Goal: Find specific page/section: Find specific page/section

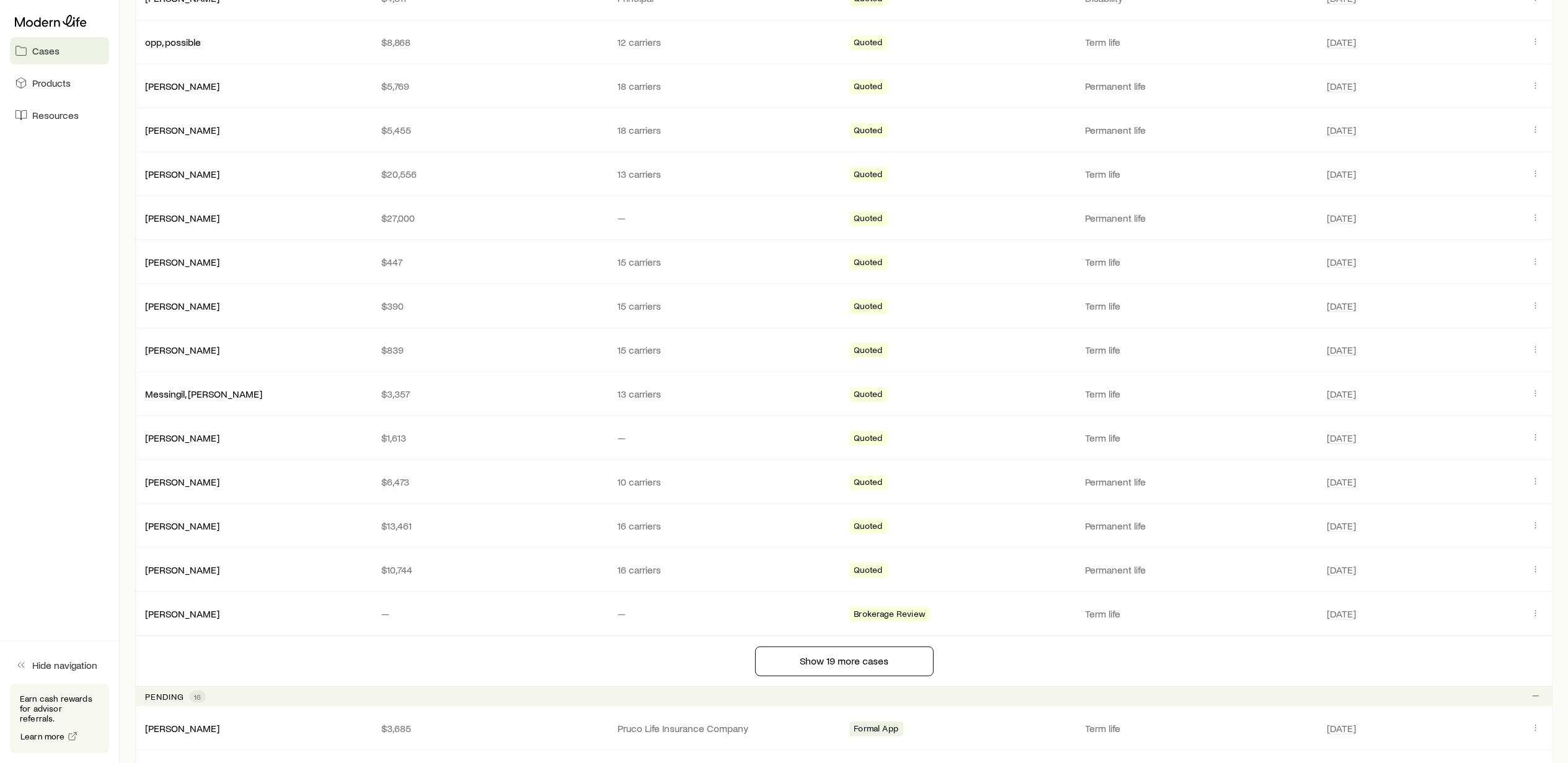
scroll to position [578, 0]
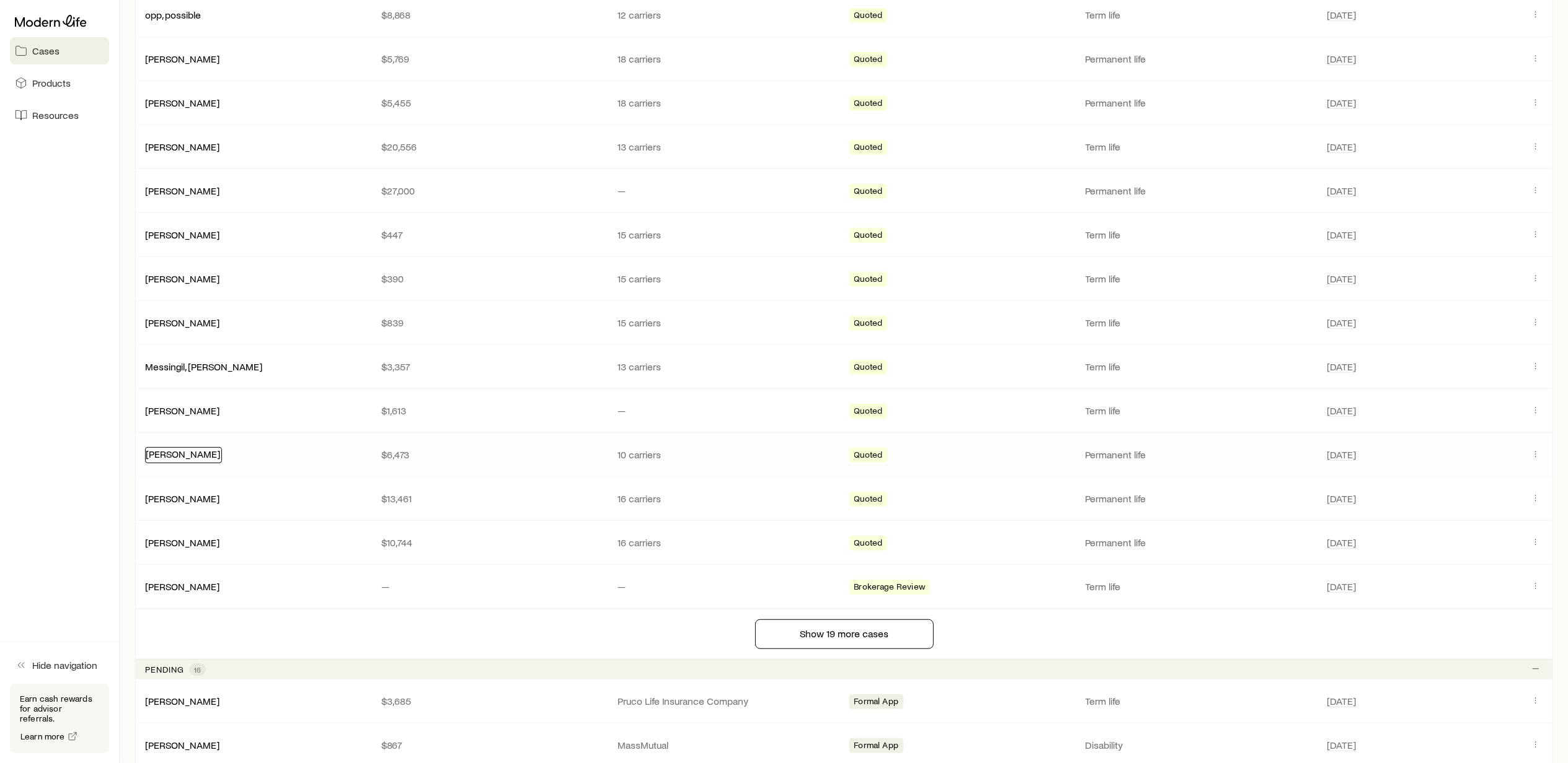
click at [174, 460] on link "[PERSON_NAME]" at bounding box center [183, 453] width 75 height 12
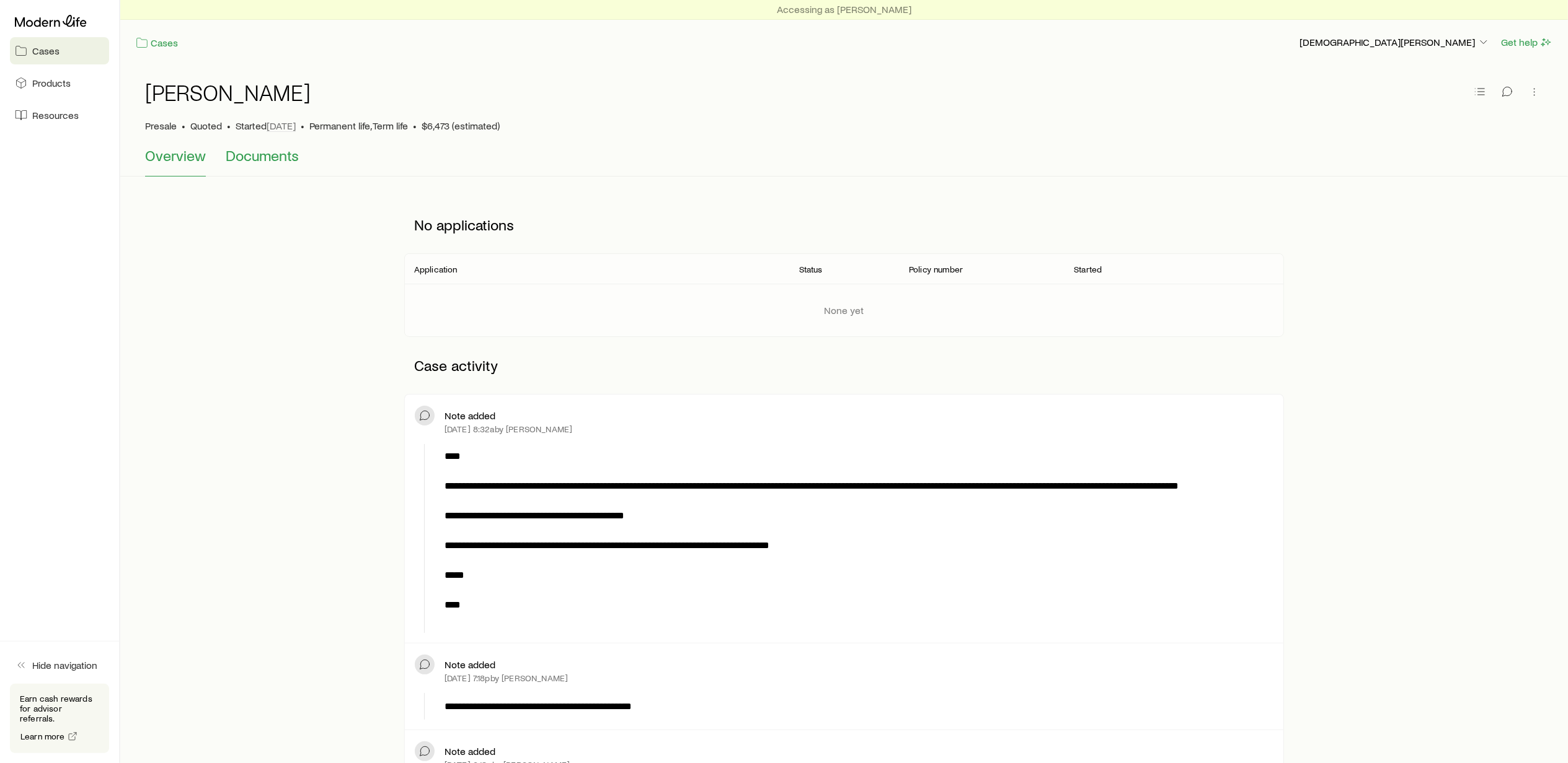
click at [256, 158] on span "Documents" at bounding box center [262, 155] width 73 height 18
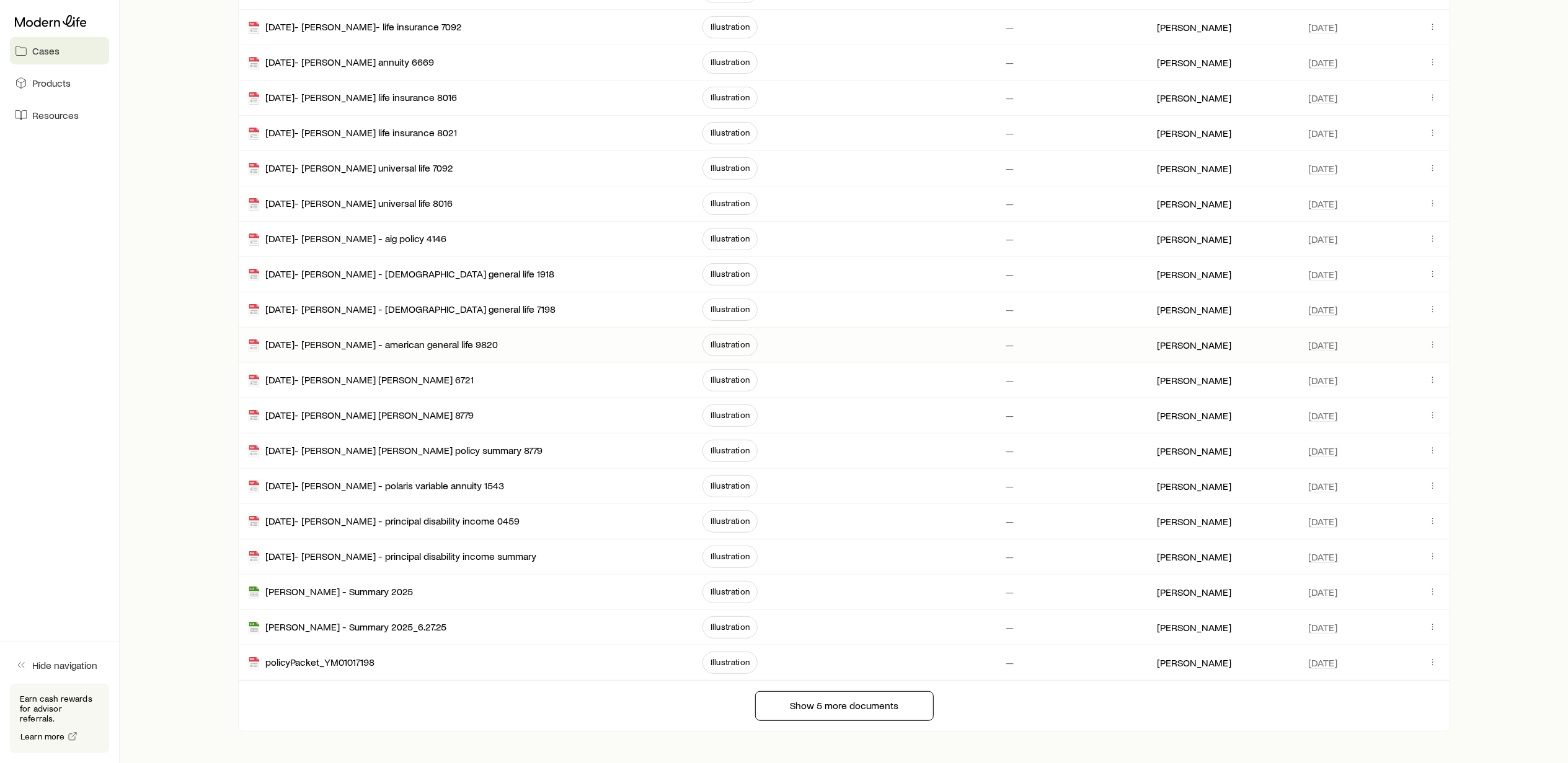
scroll to position [330, 0]
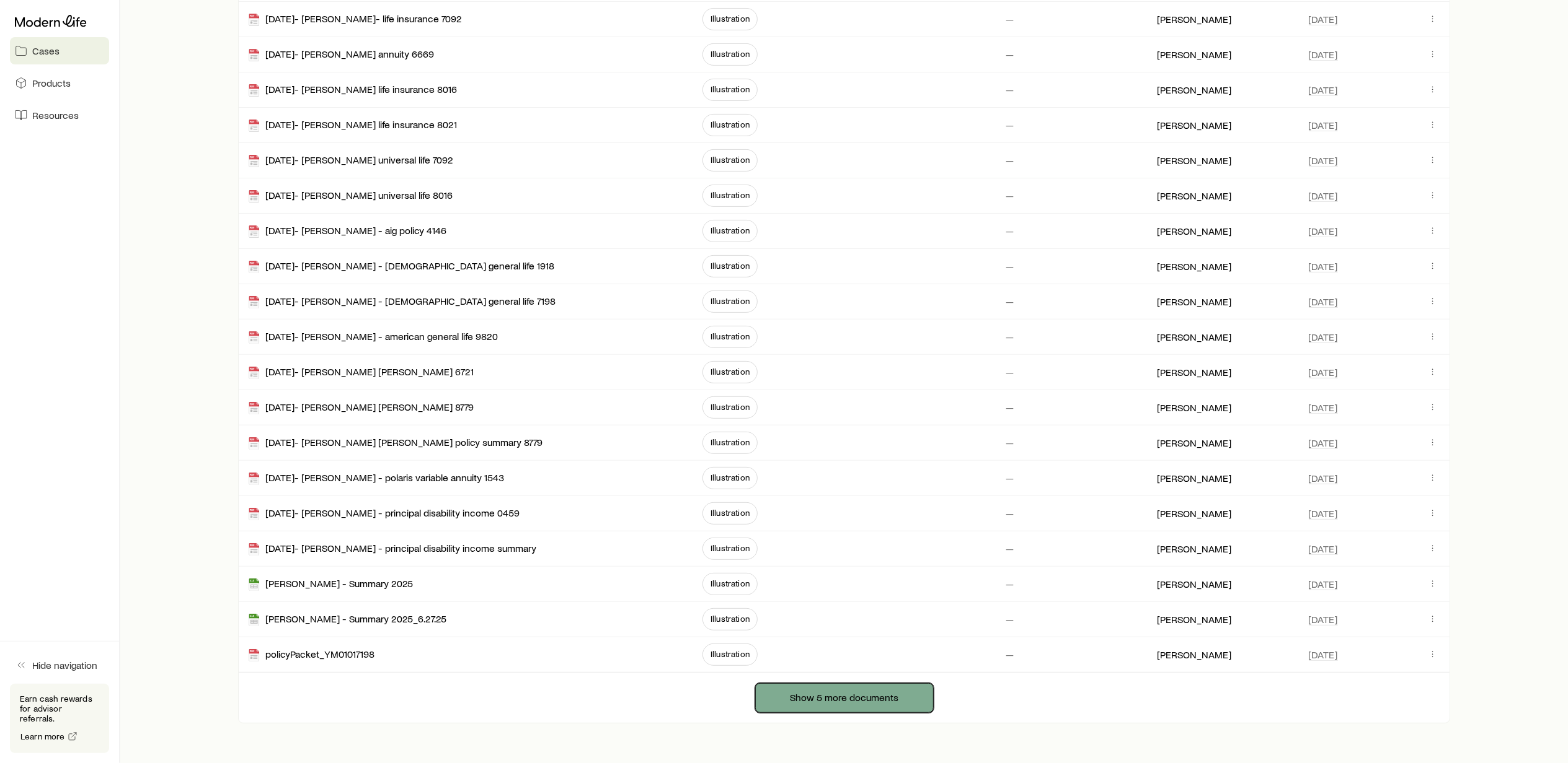
click at [847, 707] on button "Show 5 more documents" at bounding box center [844, 699] width 178 height 30
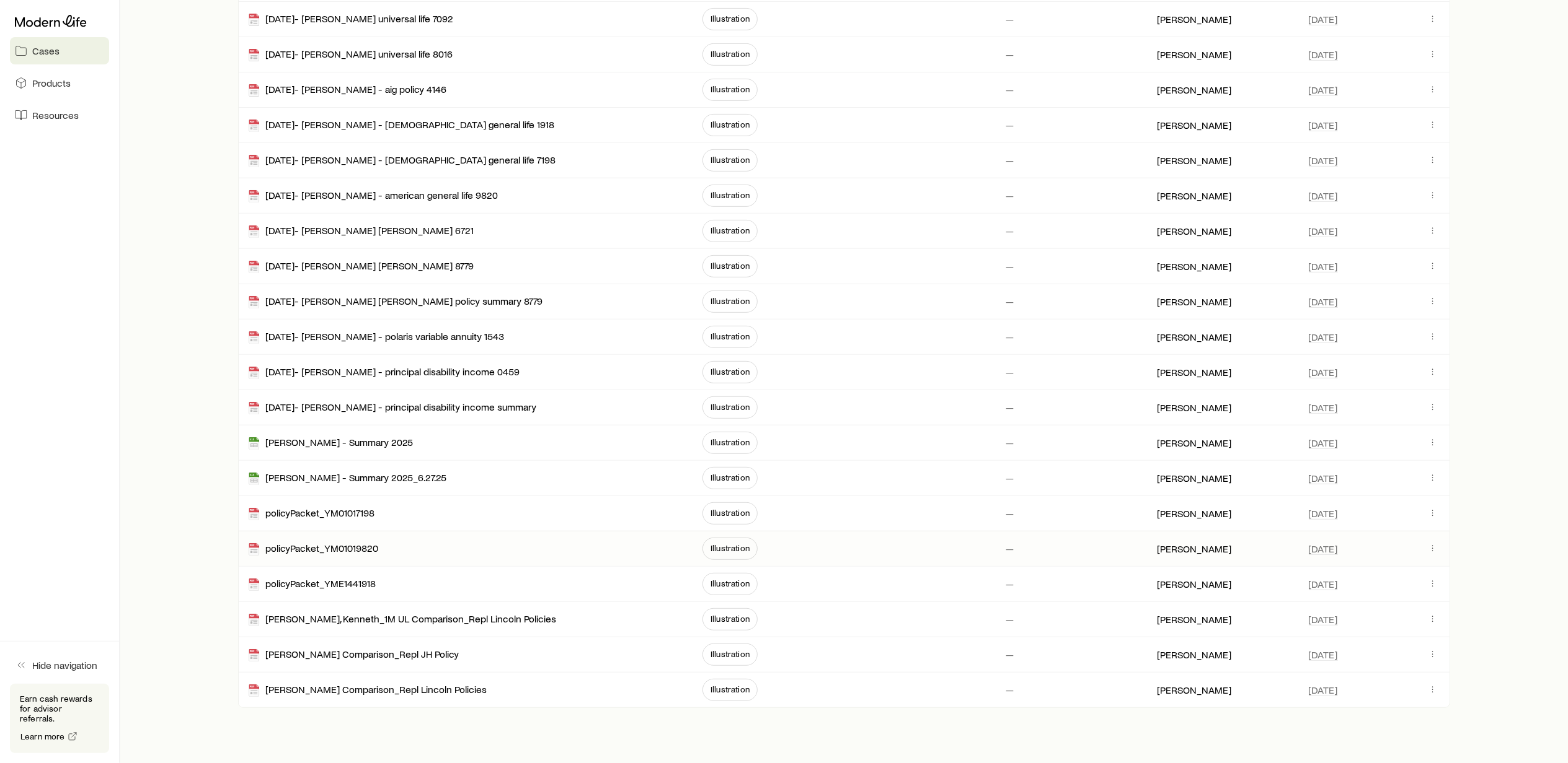
scroll to position [513, 0]
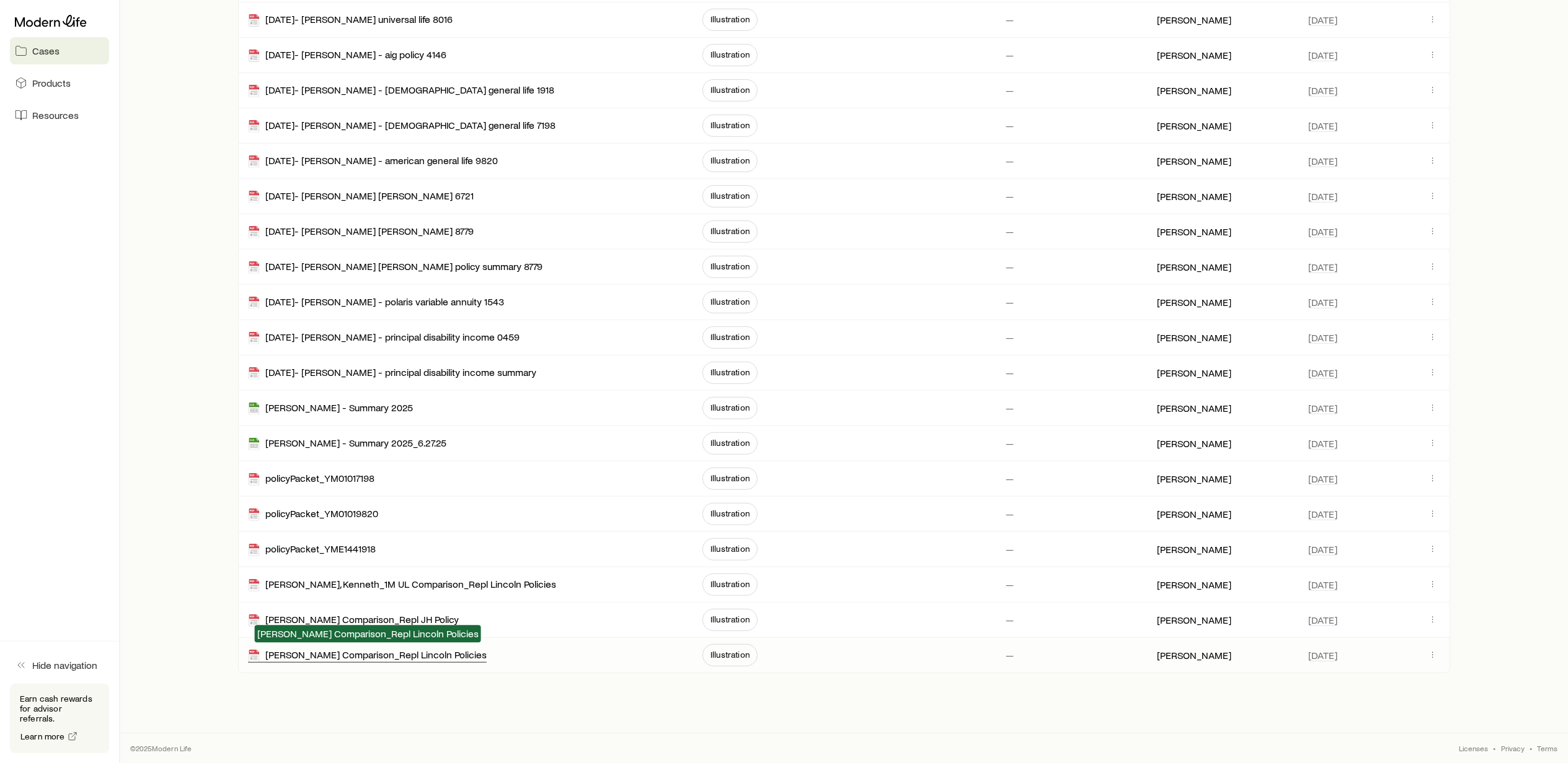
click at [413, 655] on div "[PERSON_NAME] Comparison_Repl Lincoln Policies" at bounding box center [368, 655] width 239 height 14
